Goal: Transaction & Acquisition: Purchase product/service

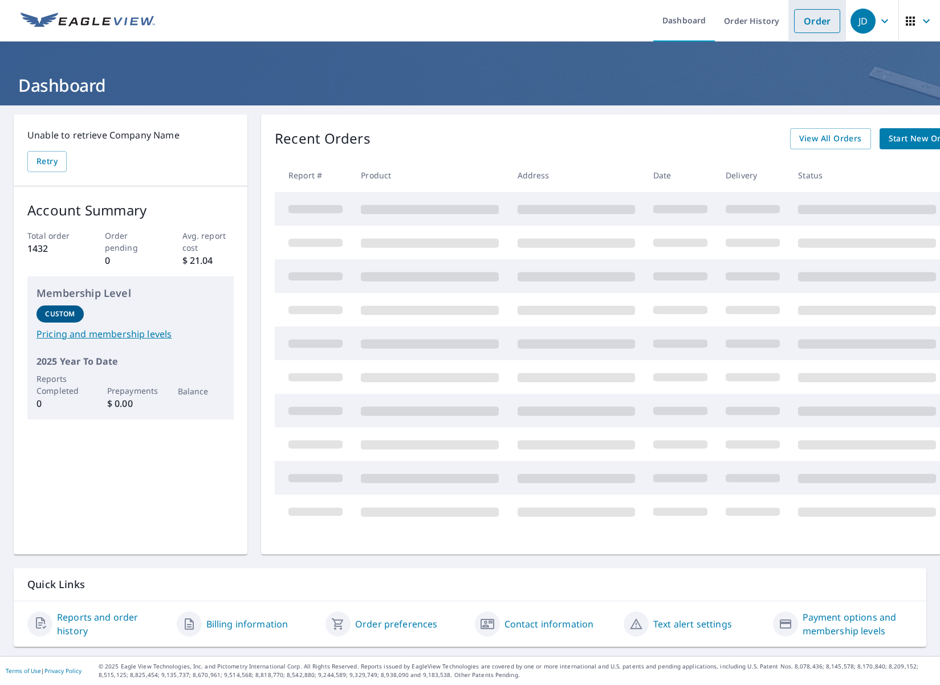
click at [815, 25] on link "Order" at bounding box center [817, 21] width 46 height 24
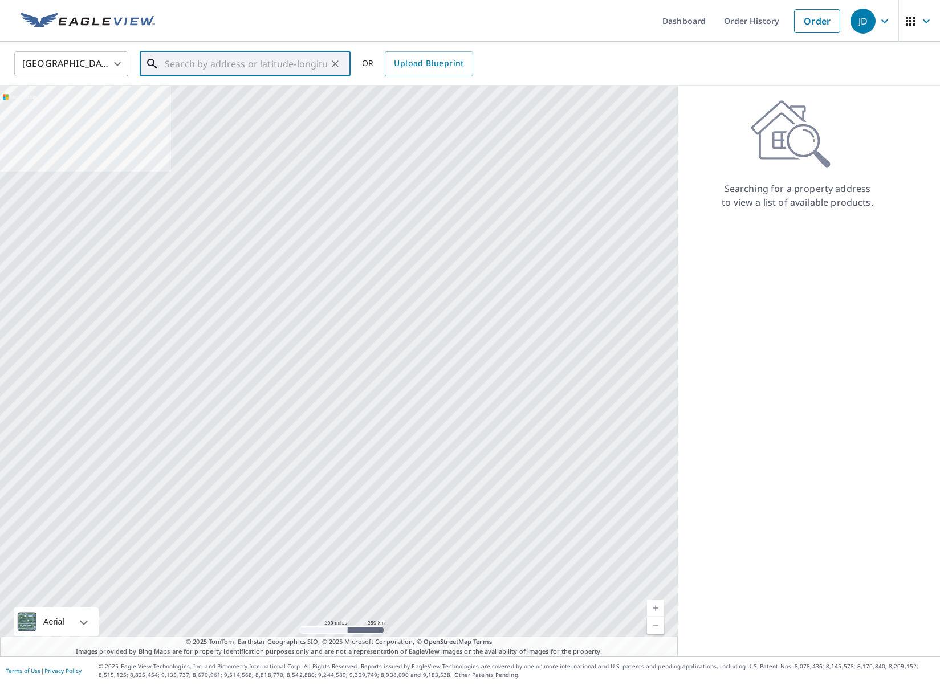
click at [165, 59] on input "text" at bounding box center [246, 64] width 162 height 32
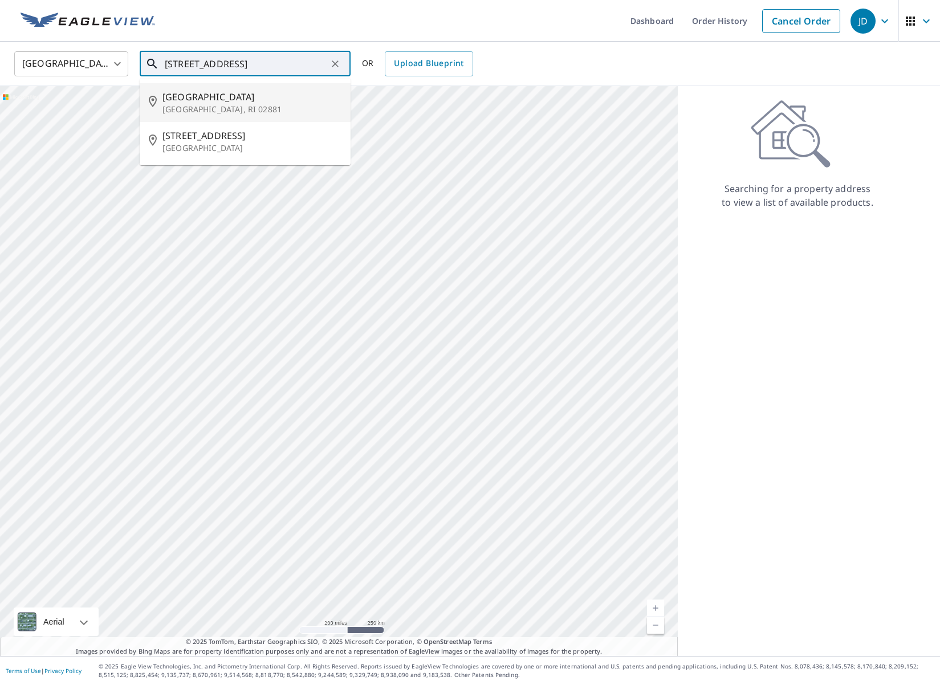
click at [186, 100] on span "[GEOGRAPHIC_DATA]" at bounding box center [251, 97] width 179 height 14
type input "[STREET_ADDRESS]"
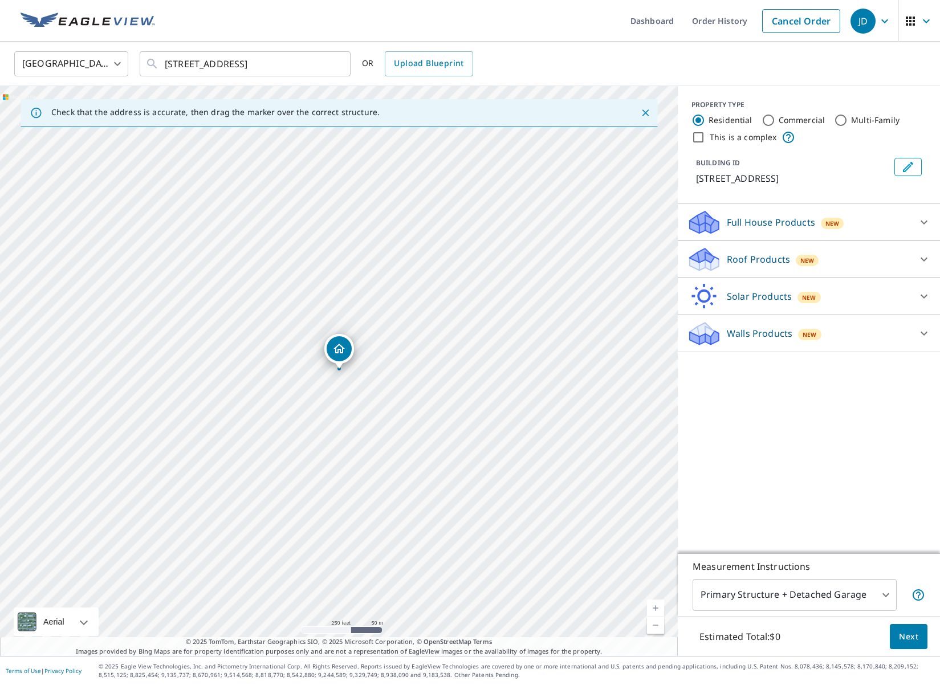
click at [653, 603] on link "Current Level 17, Zoom In" at bounding box center [655, 607] width 17 height 17
click at [653, 603] on link "Current Level 18, Zoom In" at bounding box center [655, 607] width 17 height 17
click at [653, 603] on link "Current Level 19, Zoom In" at bounding box center [655, 607] width 17 height 17
click at [919, 253] on icon at bounding box center [924, 259] width 14 height 14
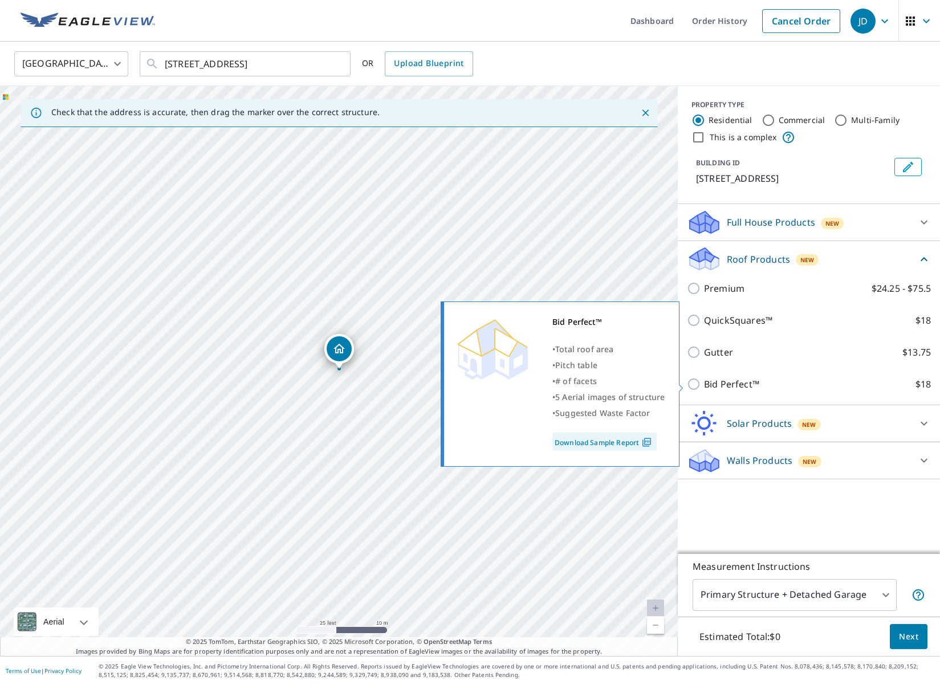
click at [693, 384] on input "Bid Perfect™ $18" at bounding box center [695, 384] width 17 height 14
checkbox input "true"
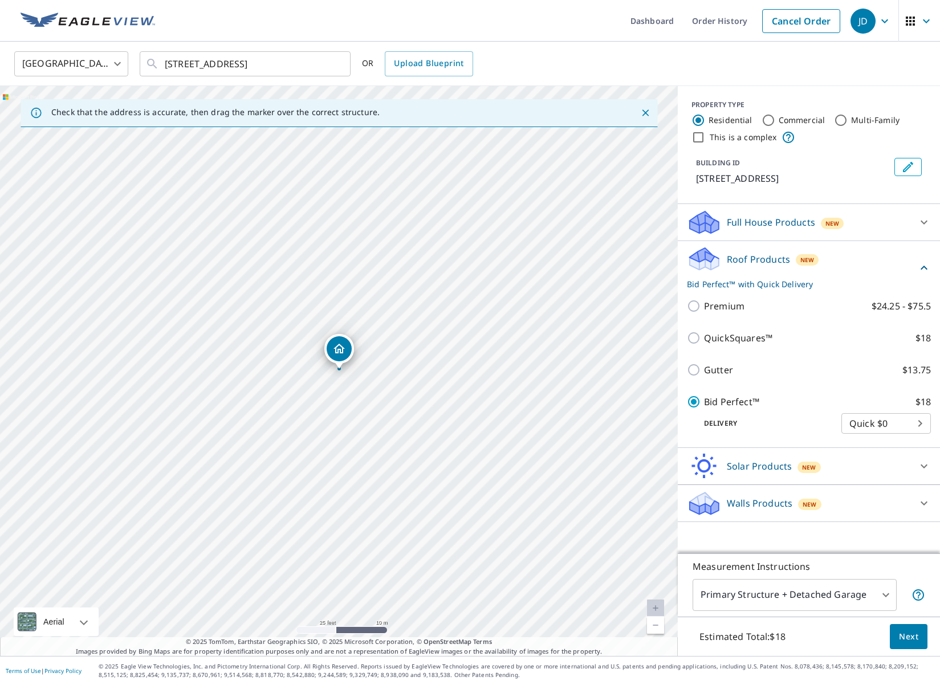
click at [913, 633] on span "Next" at bounding box center [908, 637] width 19 height 14
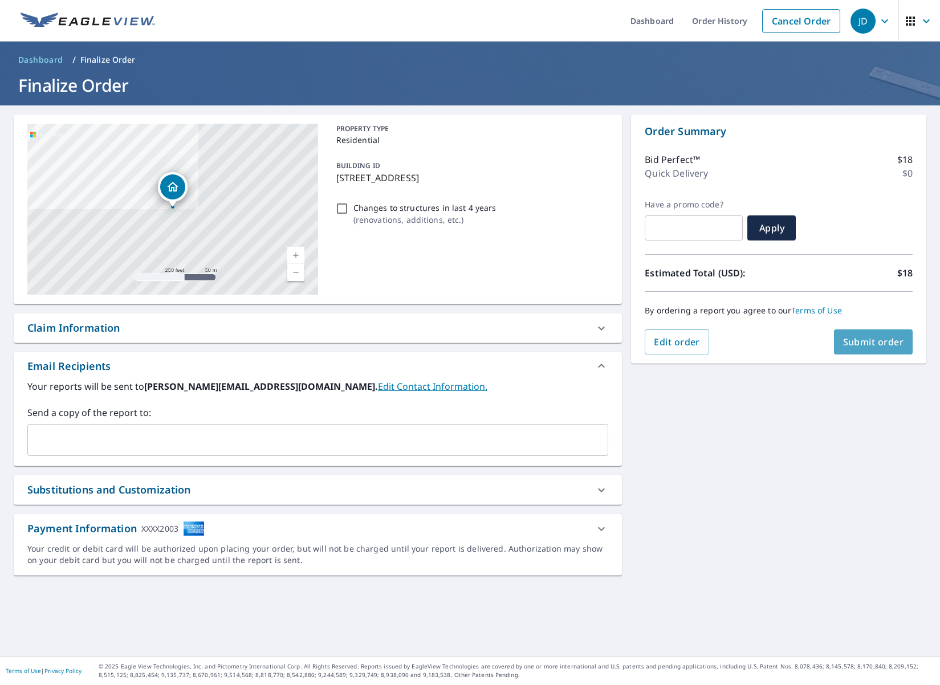
click at [862, 338] on span "Submit order" at bounding box center [873, 342] width 61 height 13
